Goal: Find specific page/section: Find specific page/section

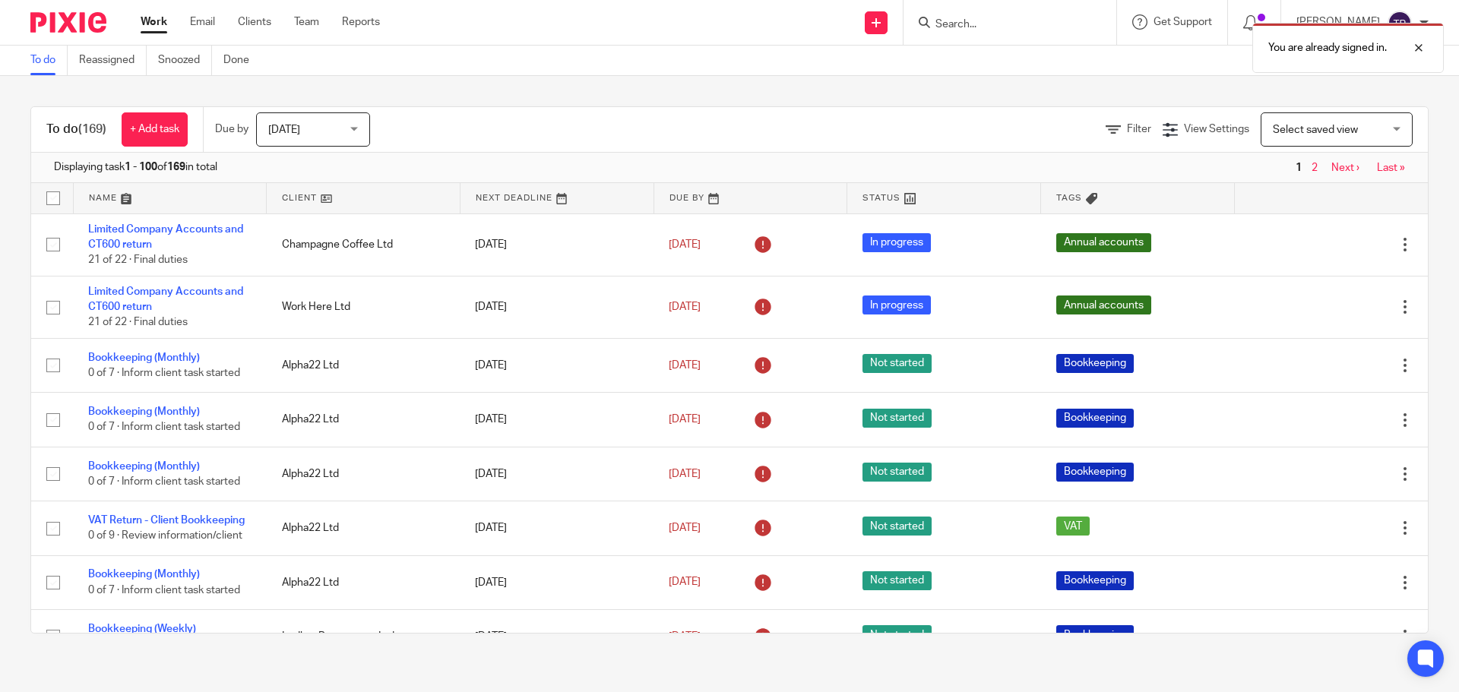
click at [987, 26] on div "You are already signed in." at bounding box center [1086, 44] width 714 height 58
click at [1421, 50] on div at bounding box center [1407, 48] width 41 height 18
click at [989, 28] on input "Search" at bounding box center [1002, 25] width 137 height 14
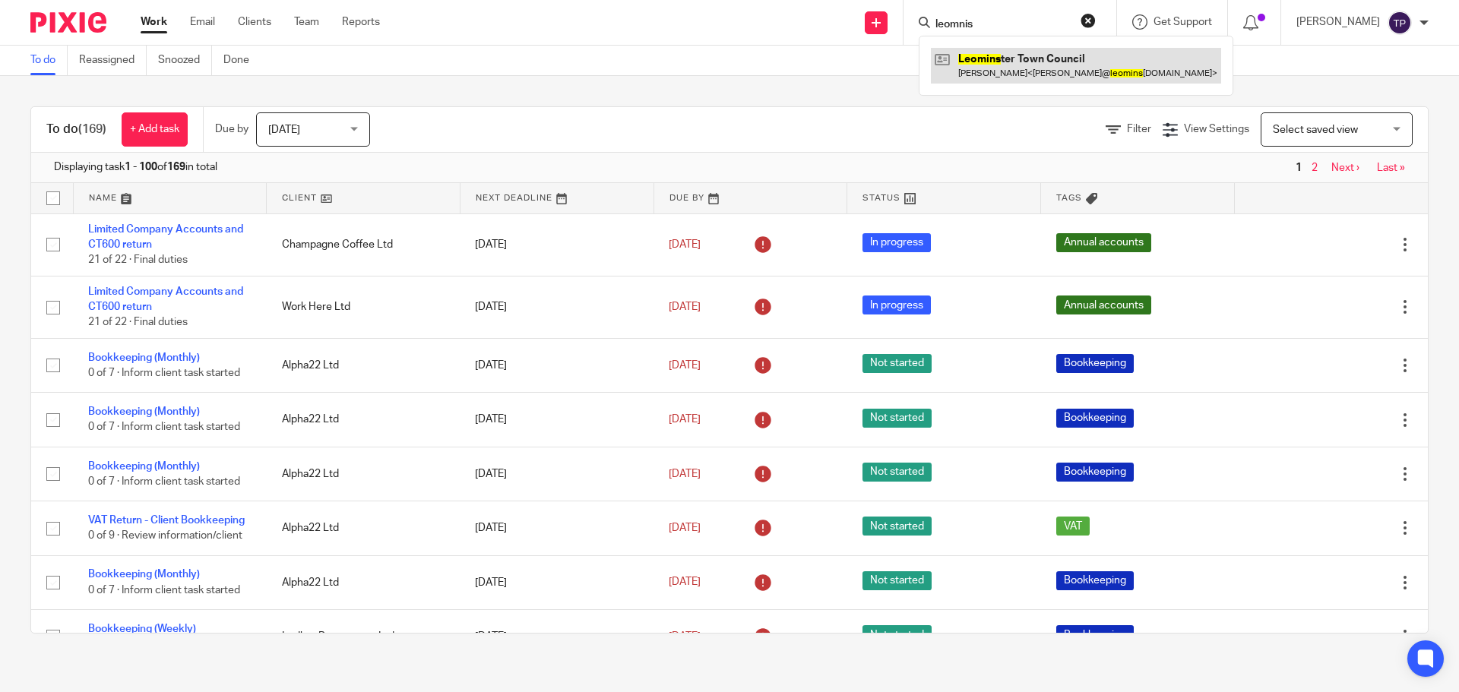
type input "leomnis"
click at [1033, 74] on link at bounding box center [1076, 65] width 290 height 35
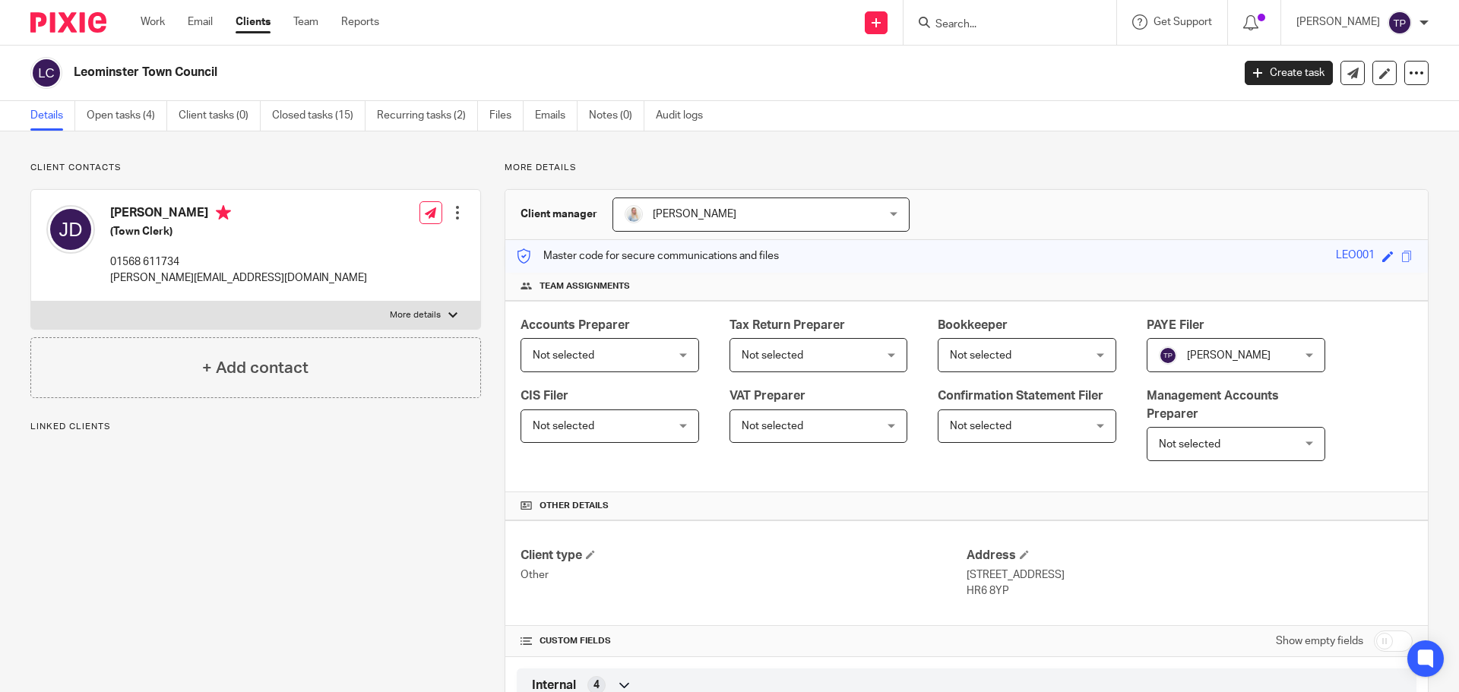
click at [419, 305] on label "More details" at bounding box center [255, 315] width 449 height 27
click at [31, 302] on input "More details" at bounding box center [30, 301] width 1 height 1
checkbox input "true"
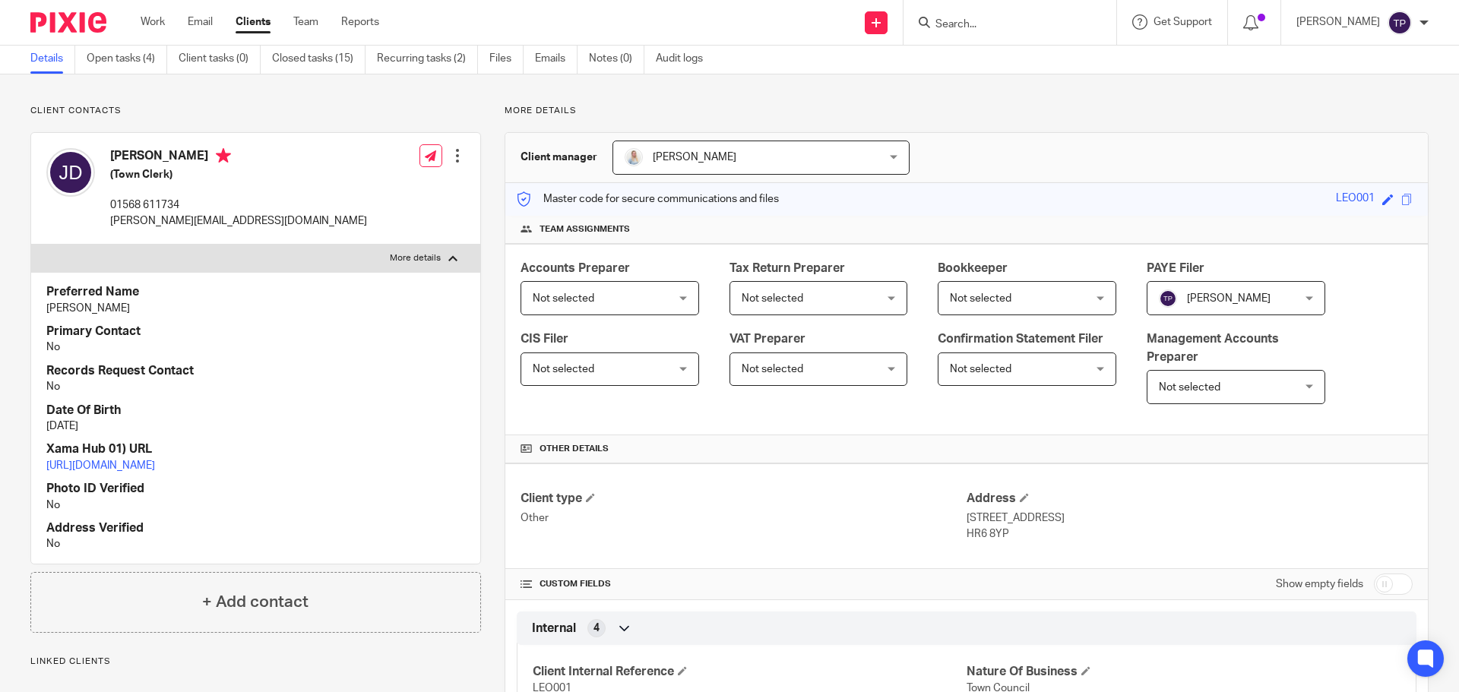
scroll to position [152, 0]
